Goal: Book appointment/travel/reservation

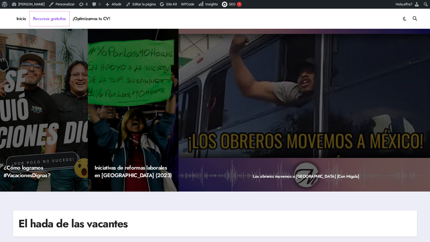
click at [62, 21] on link "Recursos gratuitos" at bounding box center [50, 18] width 40 height 15
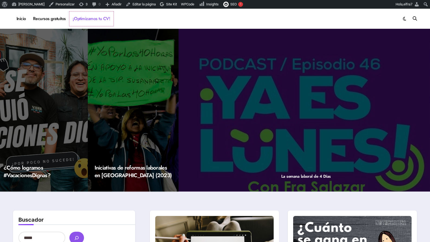
click at [77, 18] on link "¡Optimizamos tu CV!" at bounding box center [91, 18] width 44 height 15
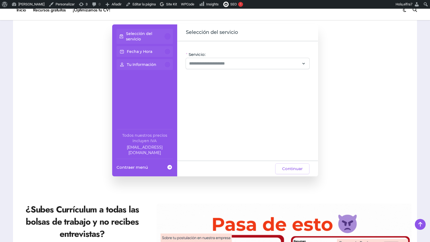
scroll to position [65, 0]
click at [234, 62] on input "Servicio:" at bounding box center [244, 63] width 111 height 7
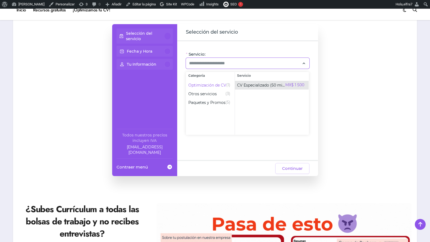
click at [267, 87] on span "CV Especializado (50 min)" at bounding box center [261, 84] width 48 height 5
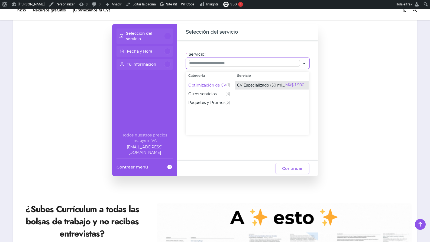
type input "**********"
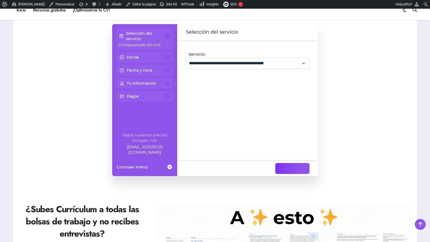
click at [298, 173] on button "Continuar" at bounding box center [292, 168] width 34 height 11
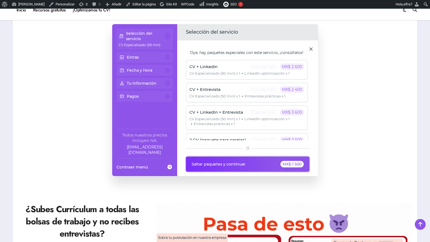
click at [296, 168] on button "Saltar paquetes y continuar MX$ 1 500" at bounding box center [248, 163] width 124 height 15
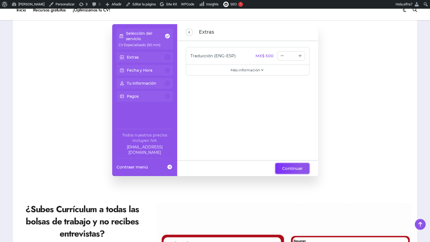
click at [296, 168] on span "Continuar" at bounding box center [292, 168] width 21 height 7
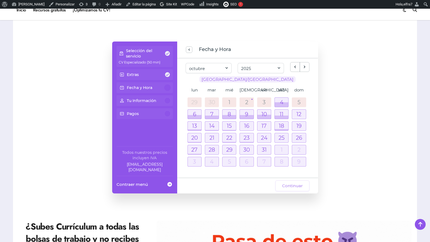
scroll to position [47, 0]
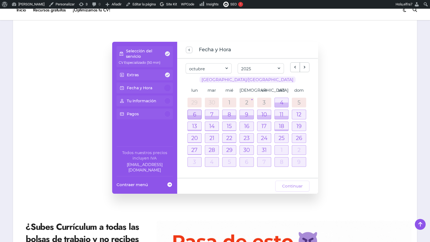
click at [194, 113] on div at bounding box center [195, 114] width 14 height 9
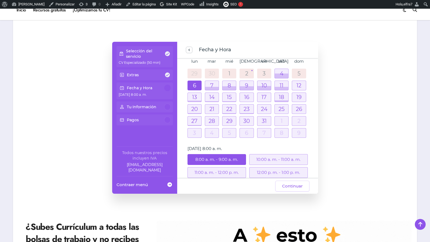
scroll to position [29, 0]
click at [234, 82] on div at bounding box center [229, 85] width 14 height 9
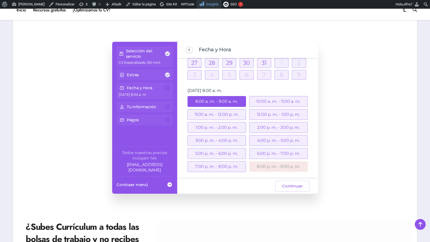
scroll to position [87, 0]
